Goal: Navigation & Orientation: Find specific page/section

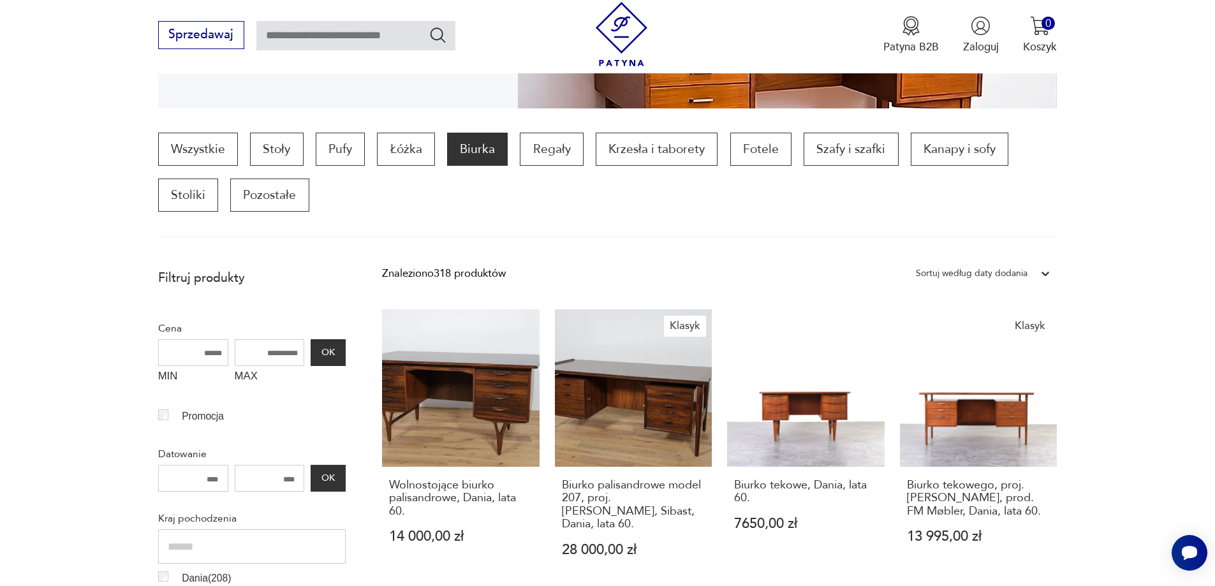
scroll to position [135, 0]
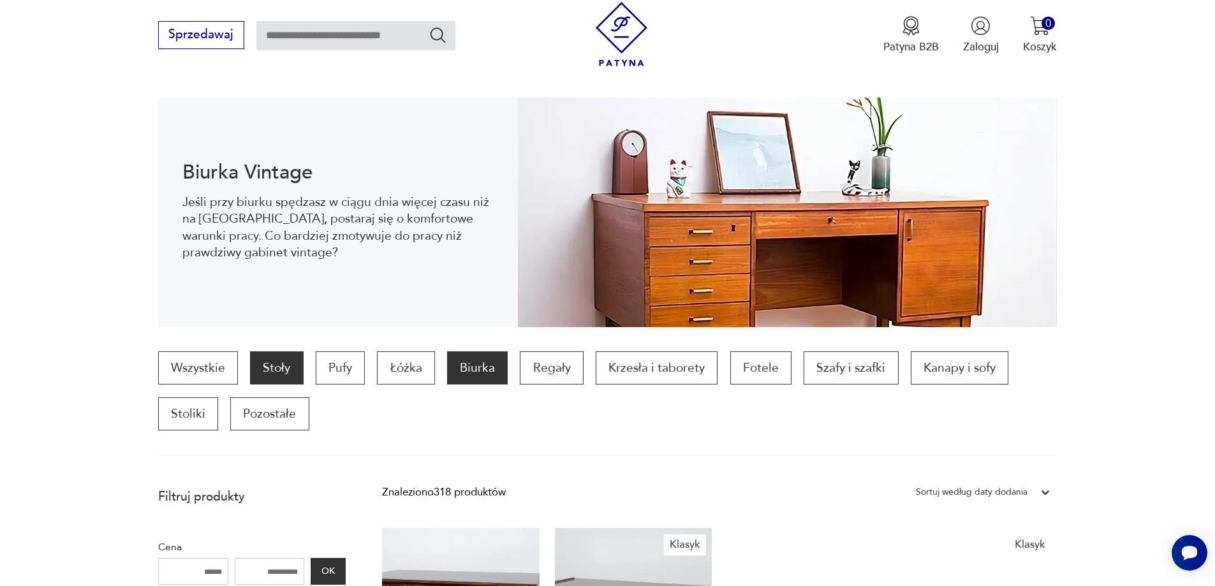
click at [250, 351] on p "Stoły" at bounding box center [276, 367] width 53 height 33
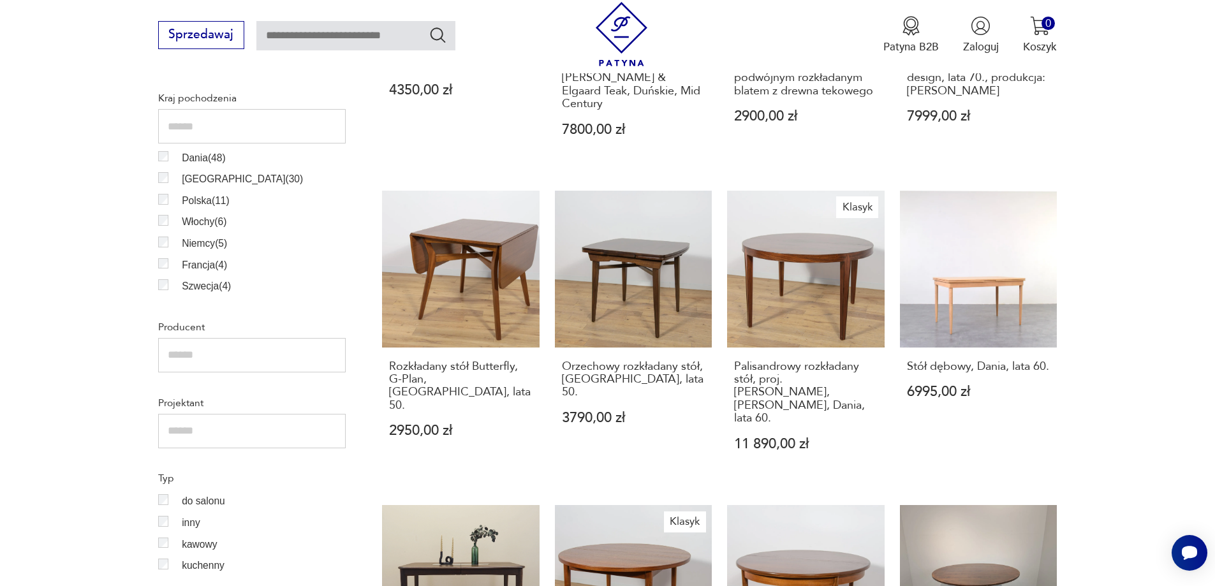
scroll to position [905, 0]
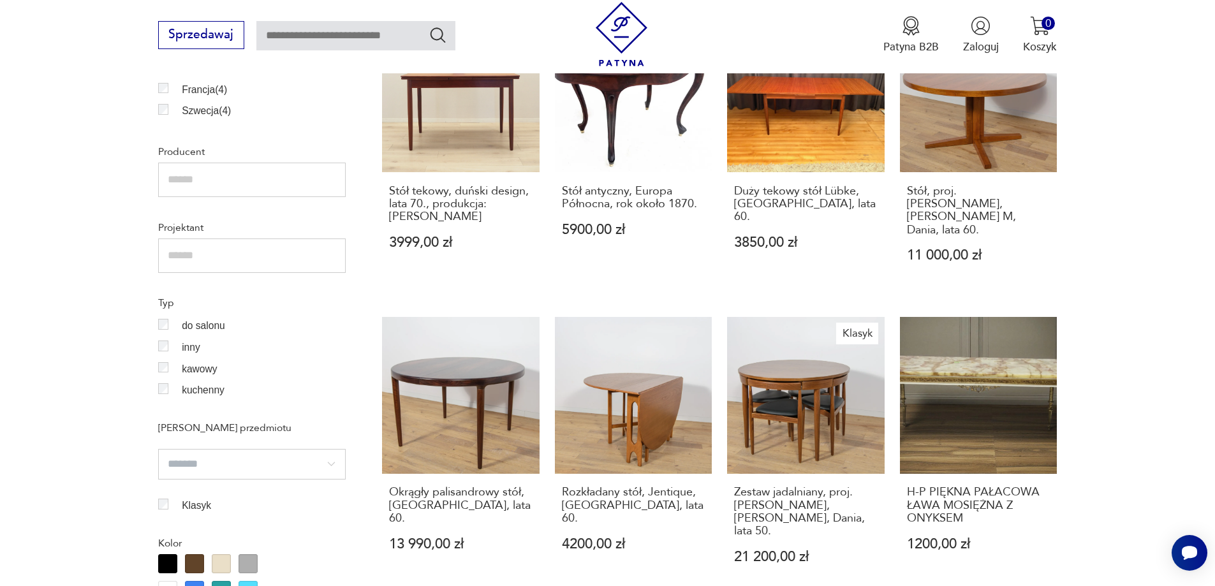
scroll to position [969, 0]
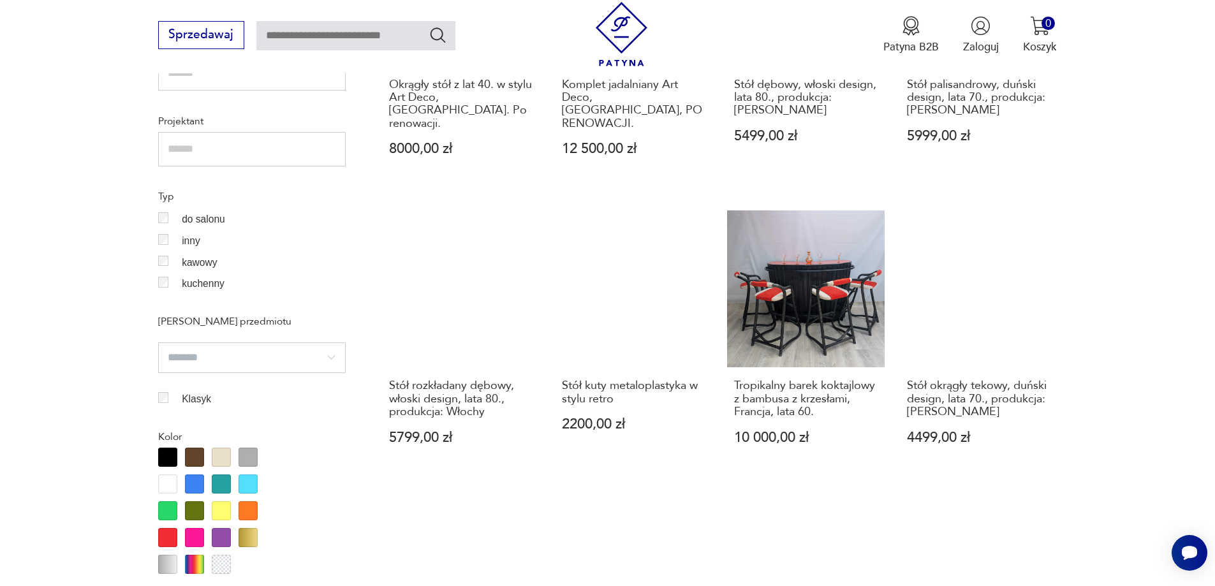
scroll to position [1097, 0]
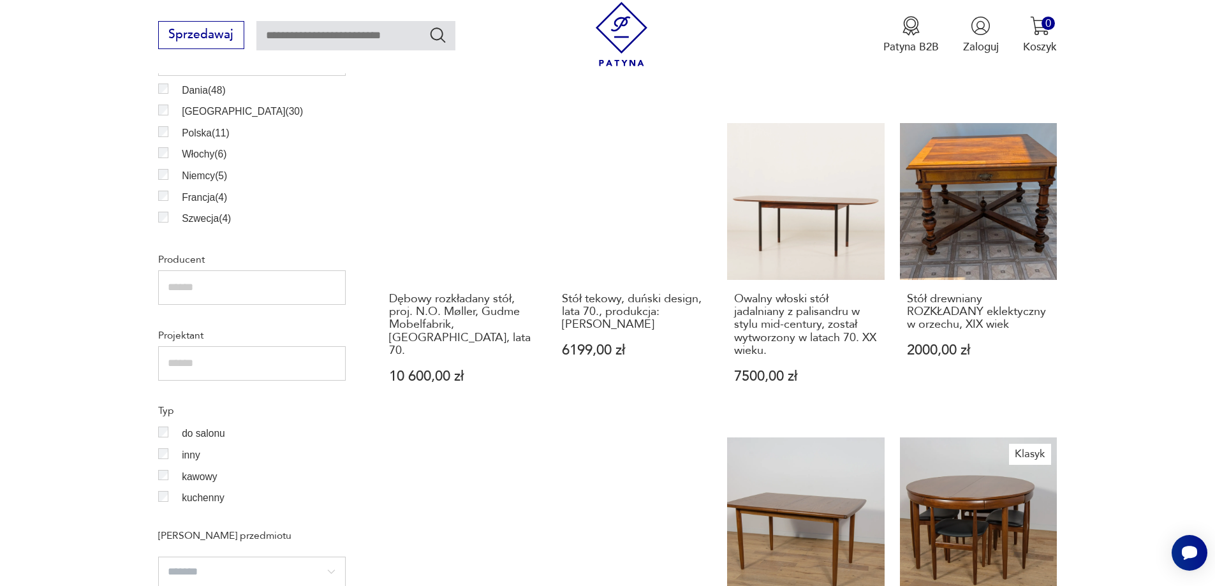
scroll to position [969, 0]
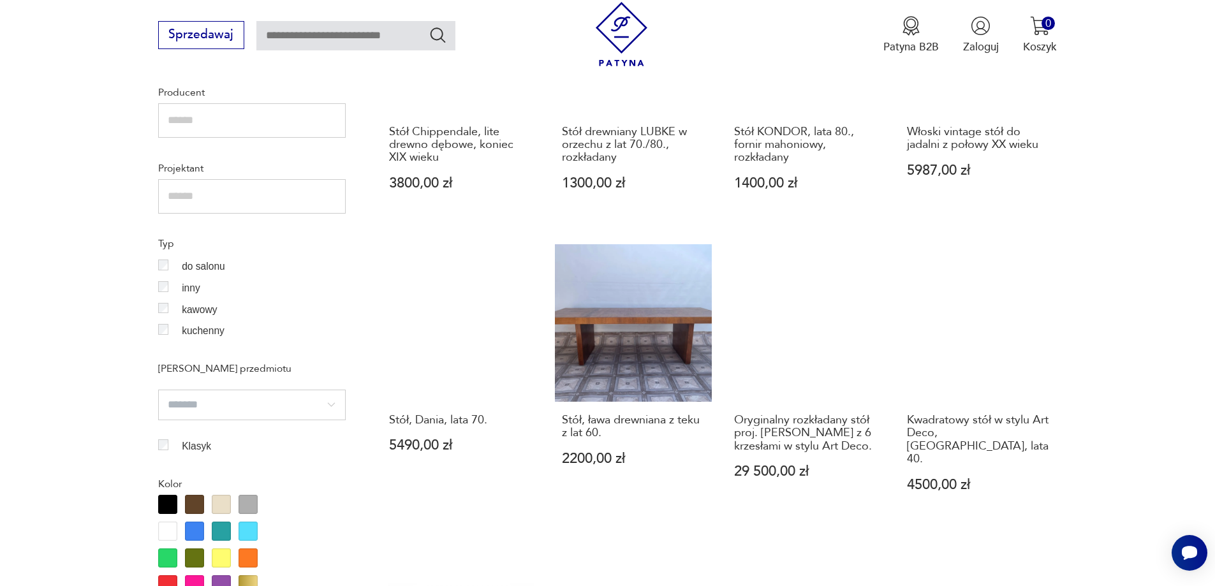
scroll to position [1033, 0]
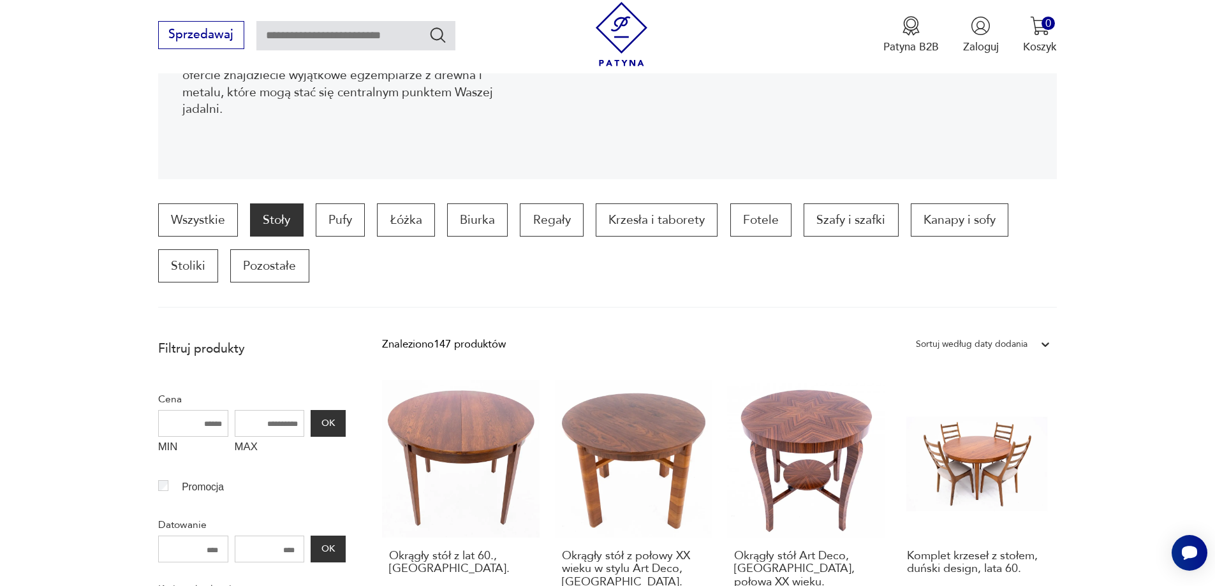
scroll to position [267, 0]
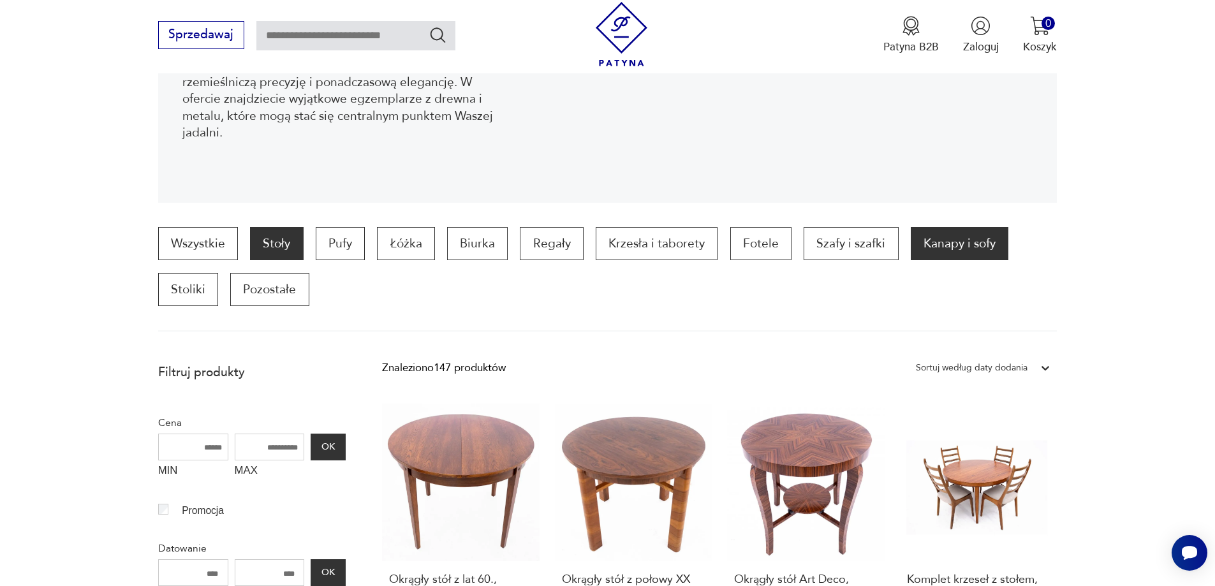
click at [911, 227] on p "Kanapy i sofy" at bounding box center [960, 243] width 98 height 33
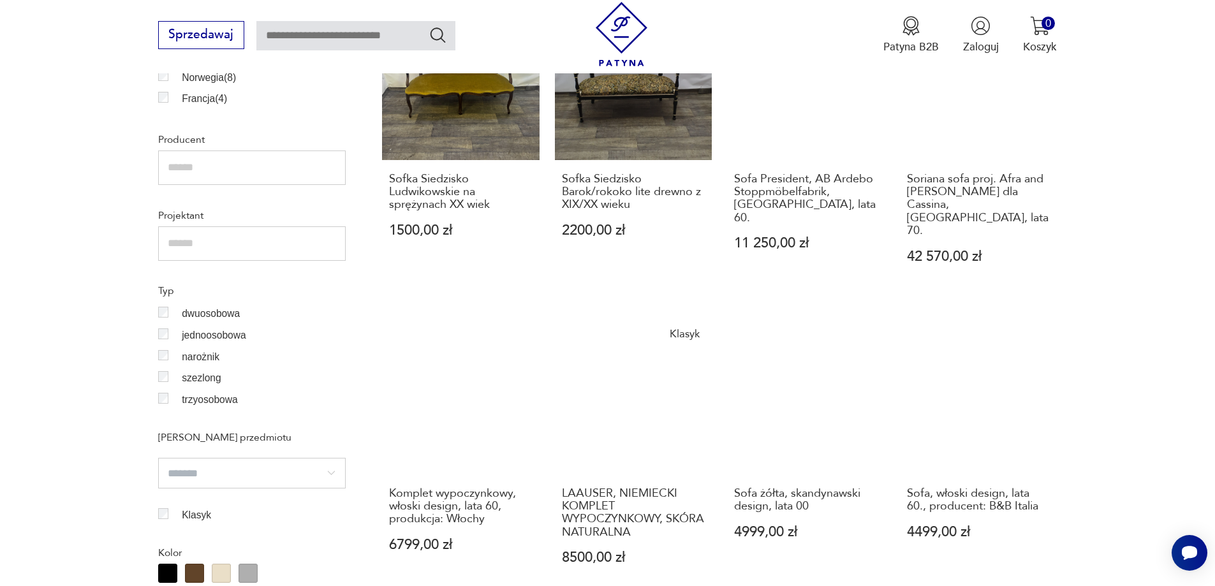
scroll to position [963, 0]
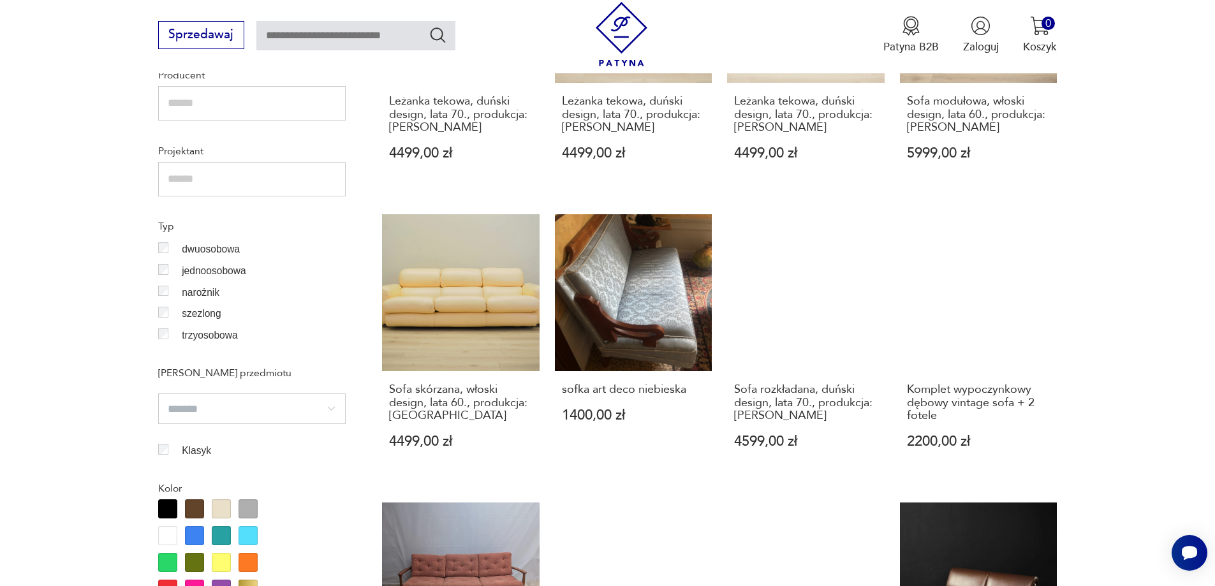
scroll to position [1027, 0]
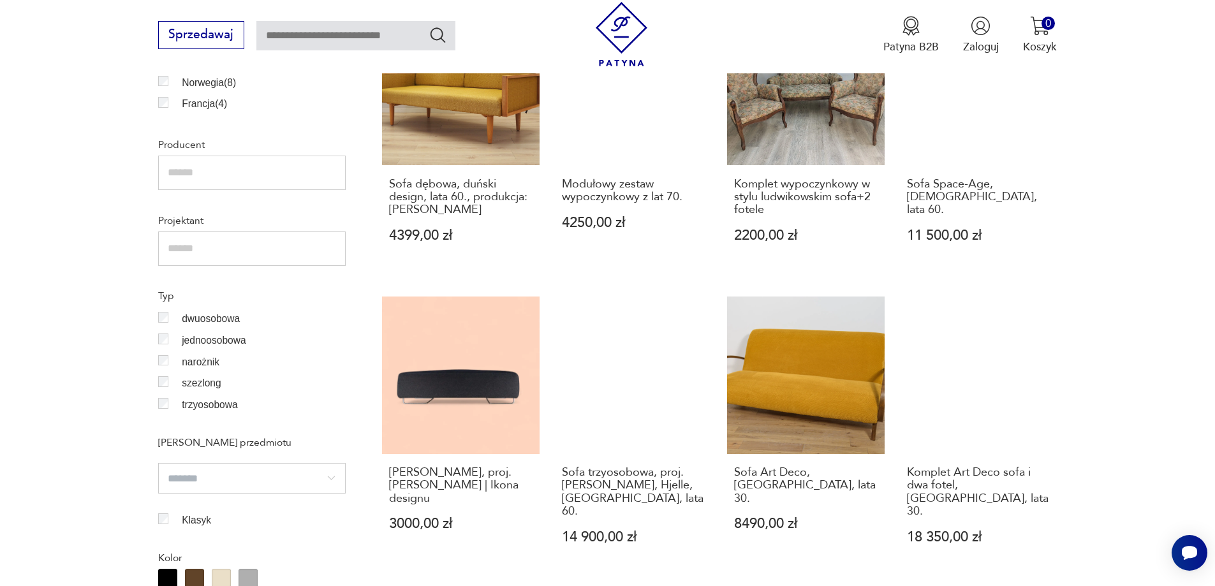
scroll to position [963, 0]
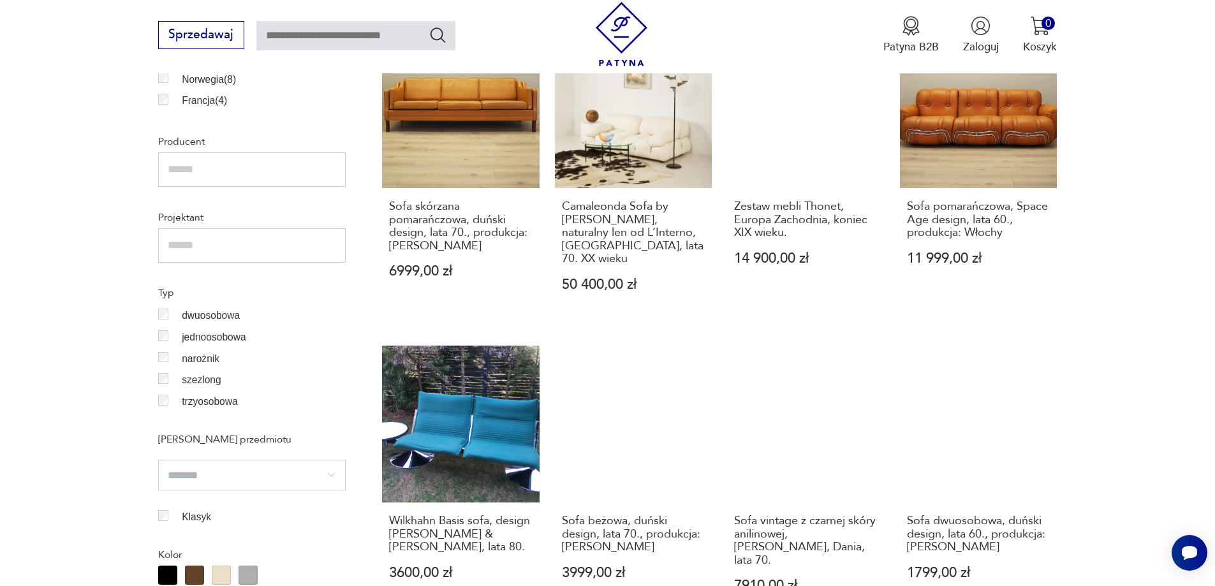
scroll to position [963, 0]
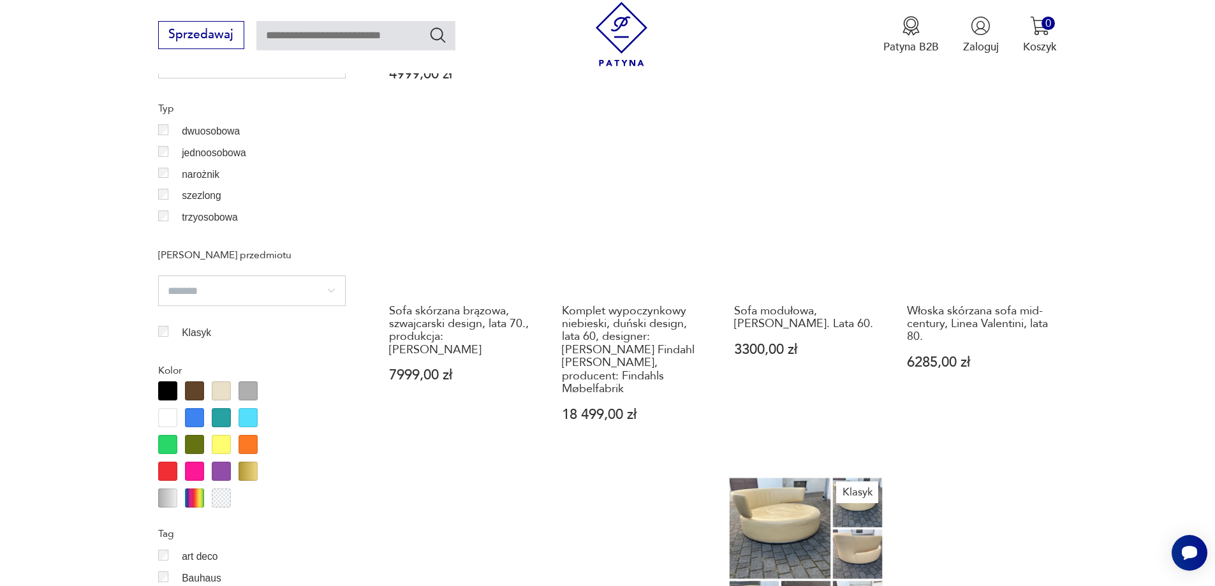
scroll to position [1155, 0]
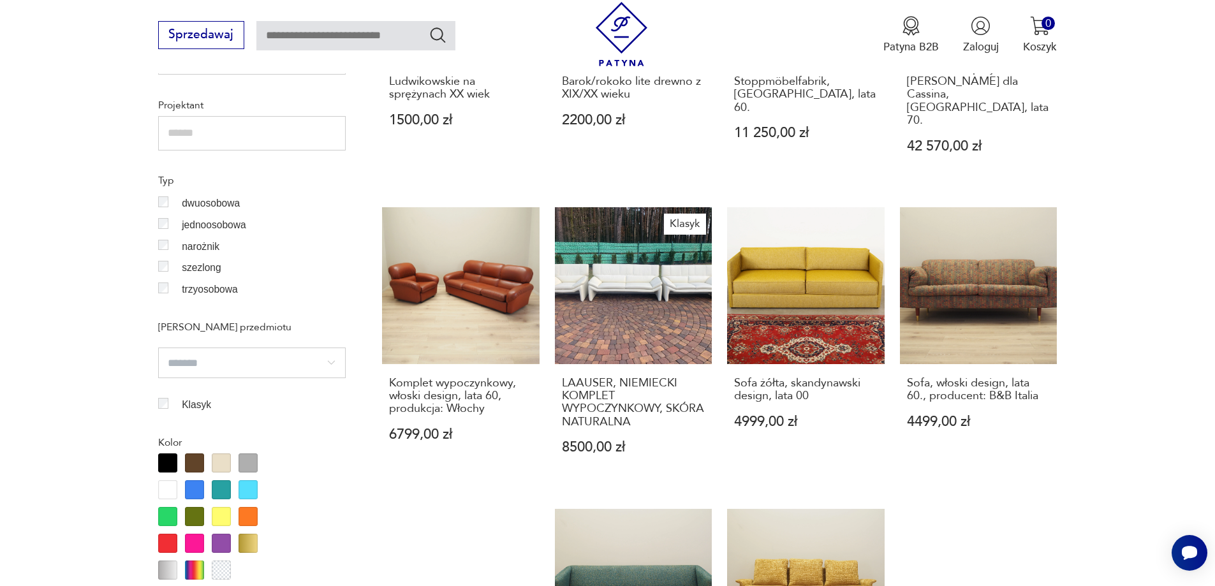
scroll to position [1091, 0]
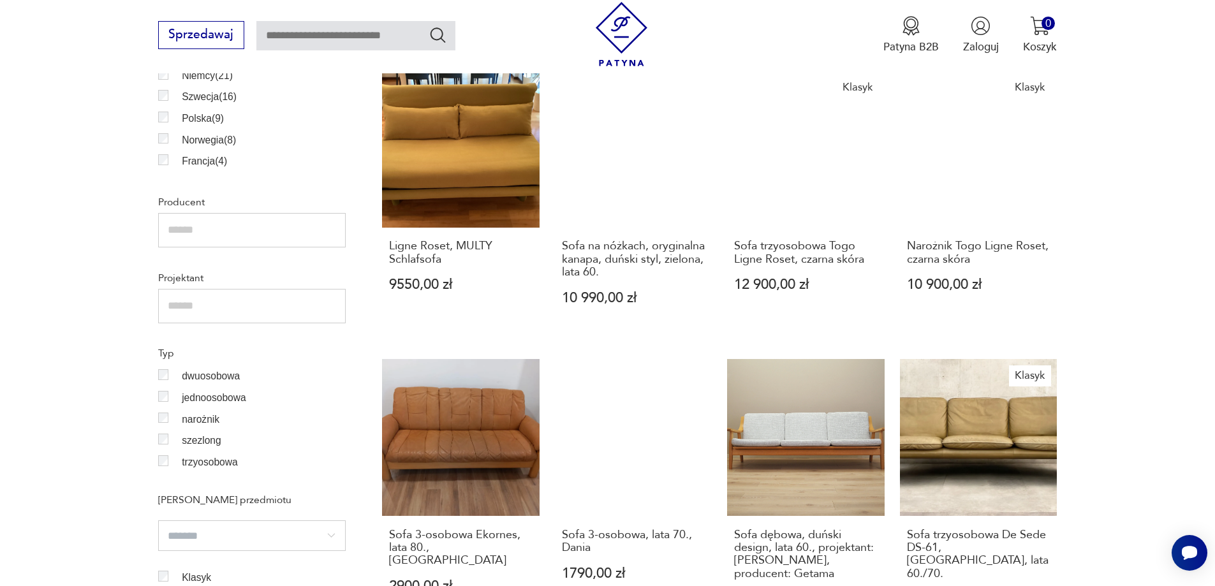
scroll to position [1091, 0]
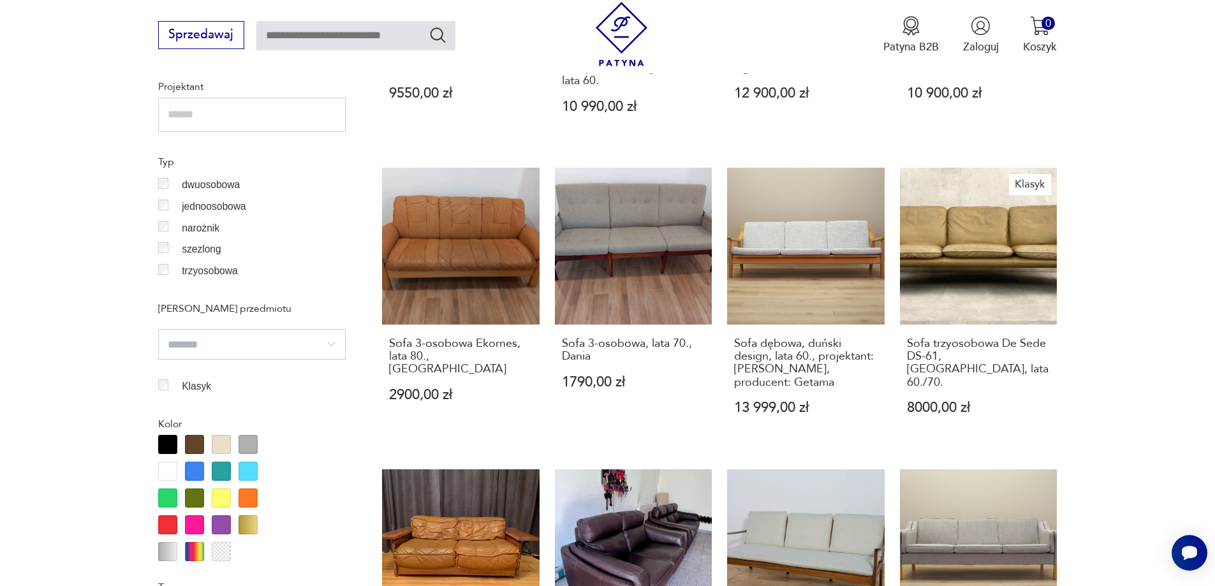
drag, startPoint x: 926, startPoint y: 381, endPoint x: 956, endPoint y: 371, distance: 31.9
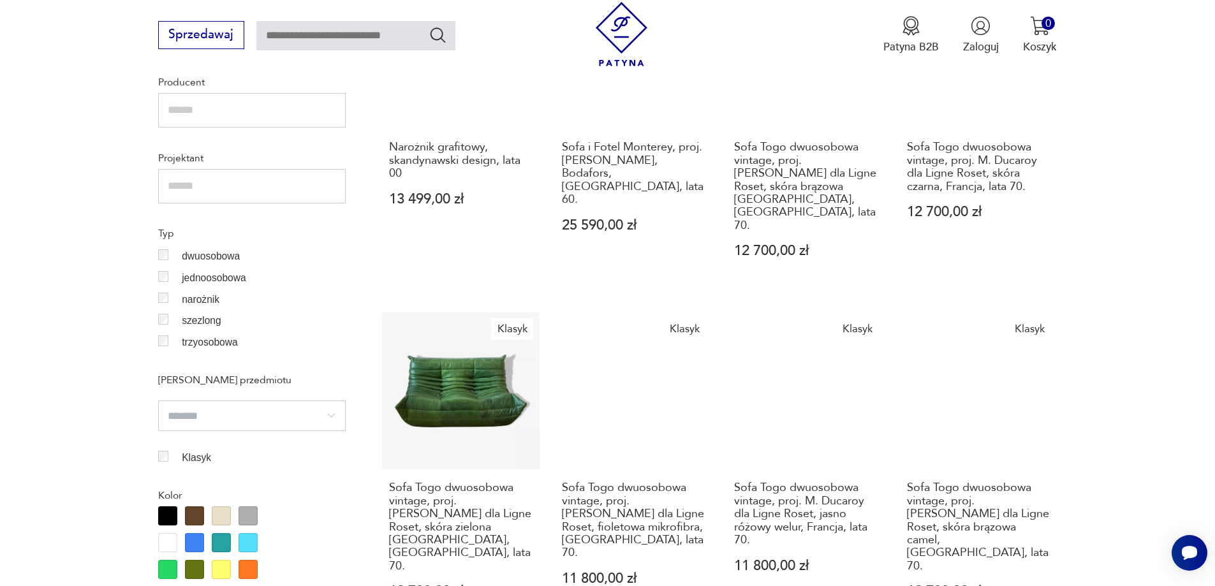
scroll to position [1027, 0]
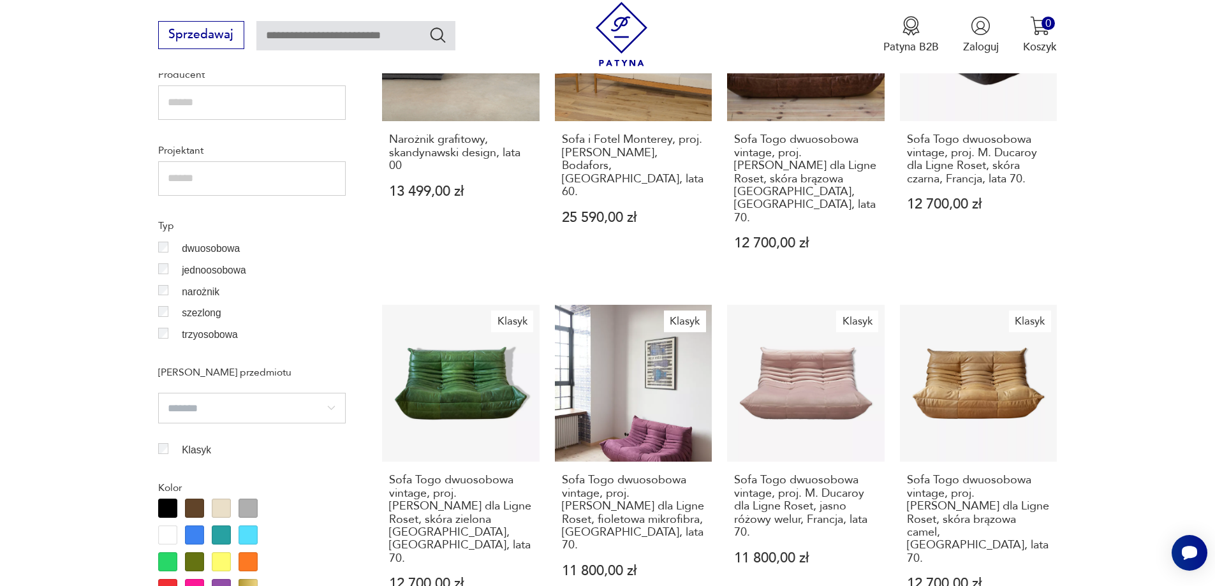
drag, startPoint x: 1020, startPoint y: 498, endPoint x: 1053, endPoint y: 475, distance: 40.3
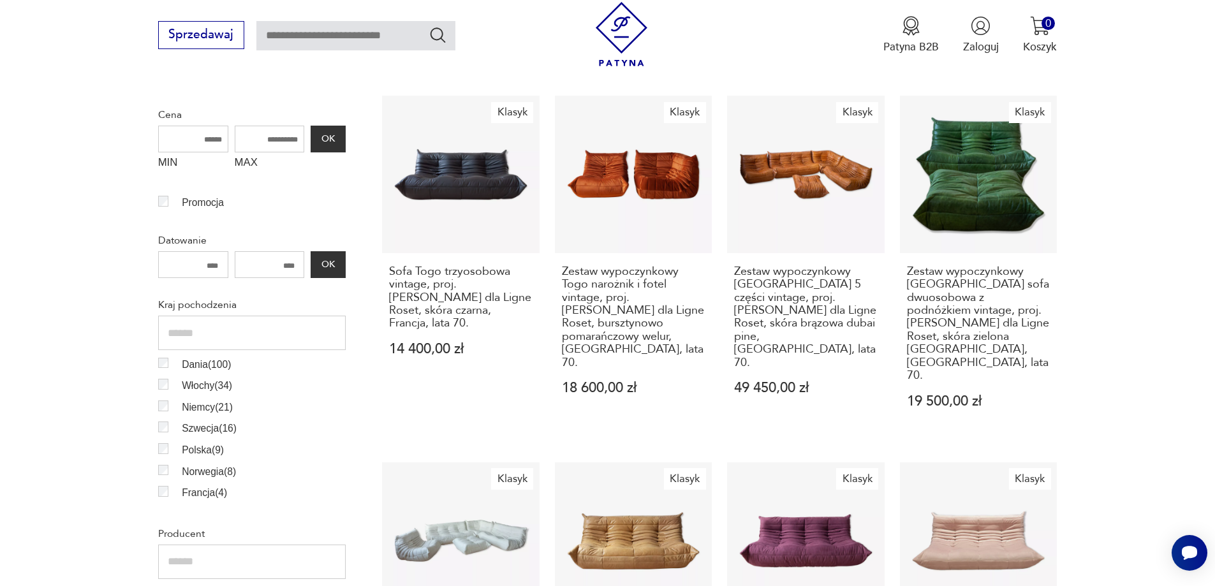
scroll to position [644, 0]
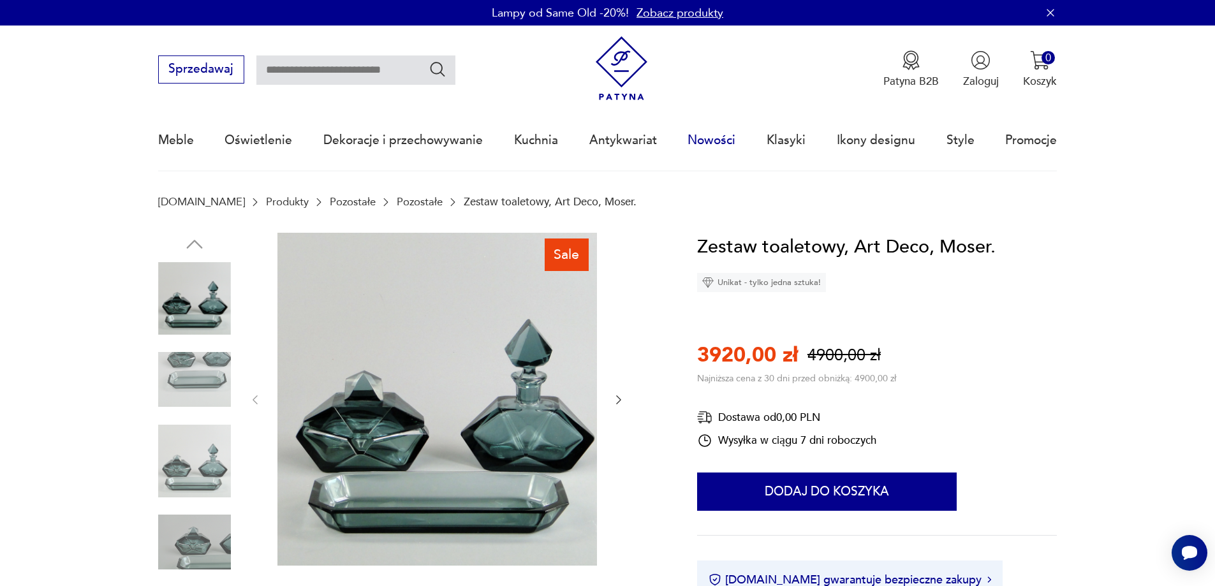
click at [700, 131] on link "Nowości" at bounding box center [712, 140] width 48 height 59
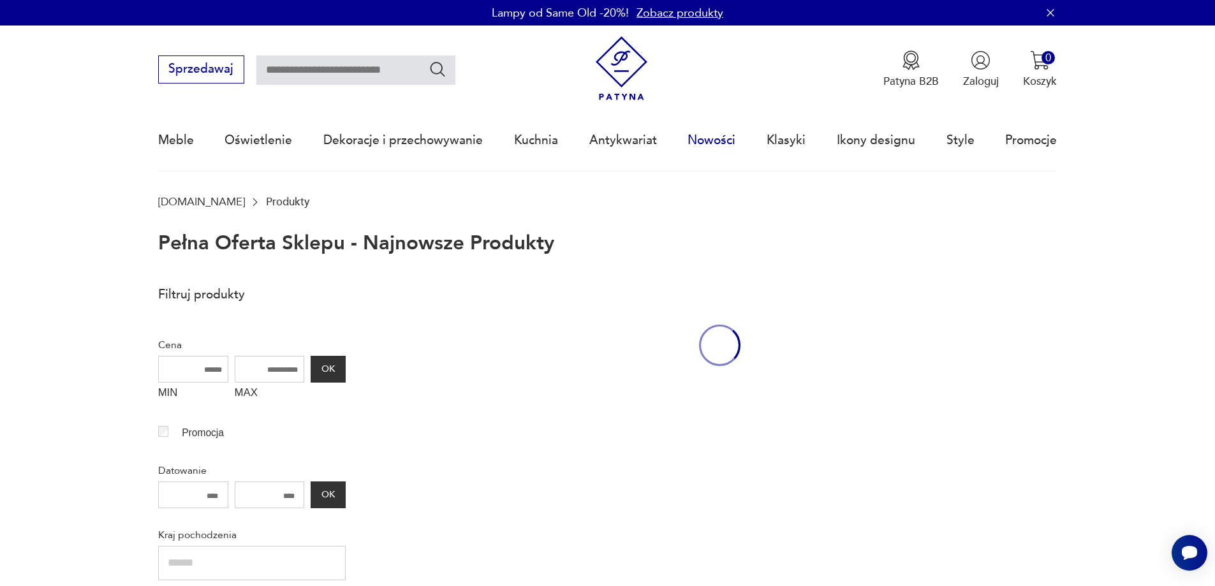
scroll to position [42, 0]
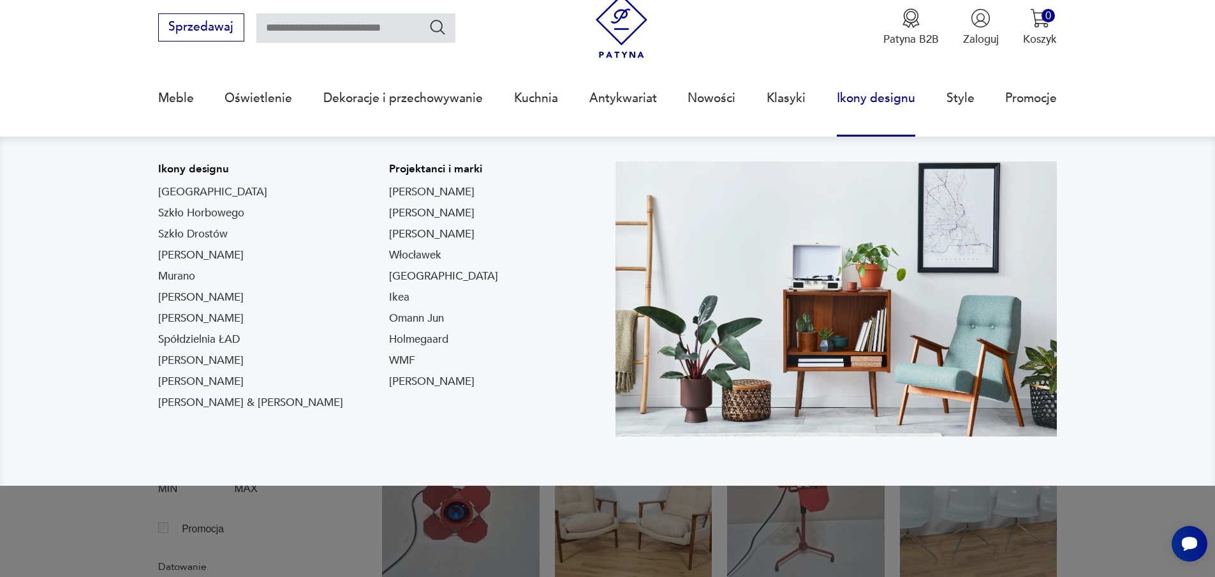
click at [873, 86] on link "Ikony designu" at bounding box center [876, 98] width 78 height 59
